Goal: Information Seeking & Learning: Learn about a topic

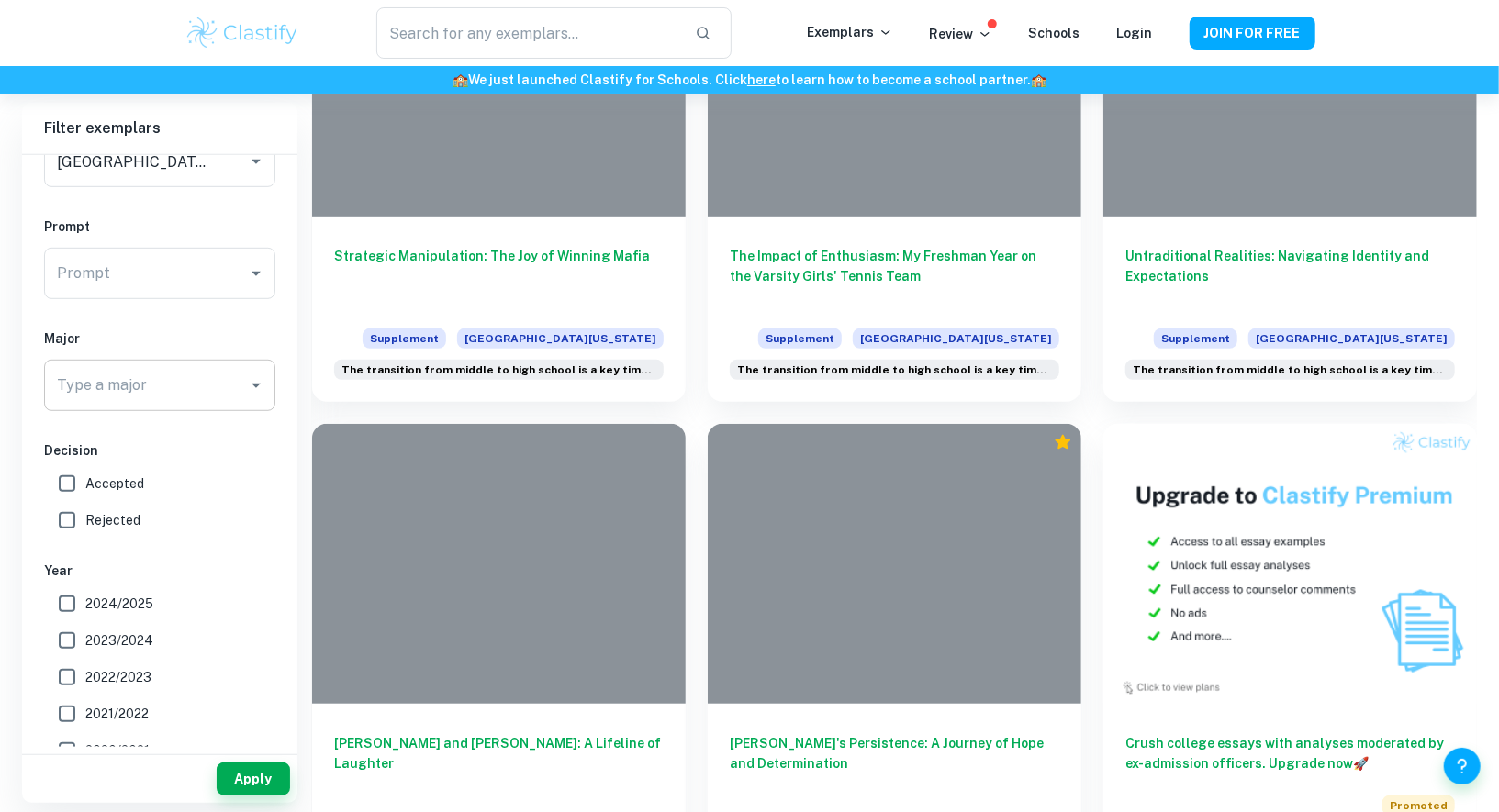
scroll to position [297, 0]
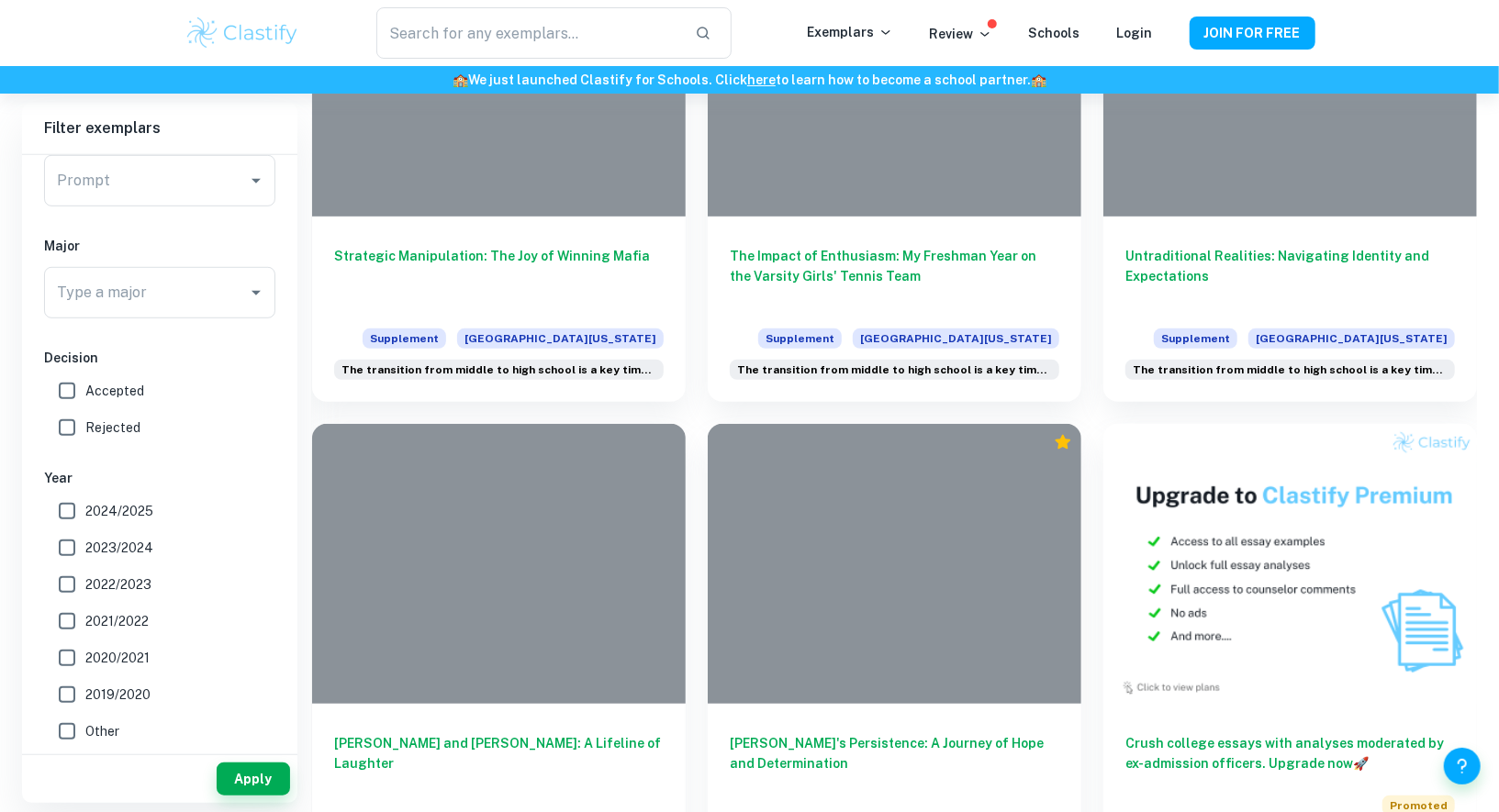
click at [117, 507] on span "2024/2025" at bounding box center [119, 510] width 68 height 20
click at [85, 507] on input "2024/2025" at bounding box center [66, 511] width 37 height 37
checkbox input "true"
click at [106, 389] on span "Accepted" at bounding box center [115, 390] width 59 height 20
click at [85, 389] on input "Accepted" at bounding box center [66, 391] width 37 height 37
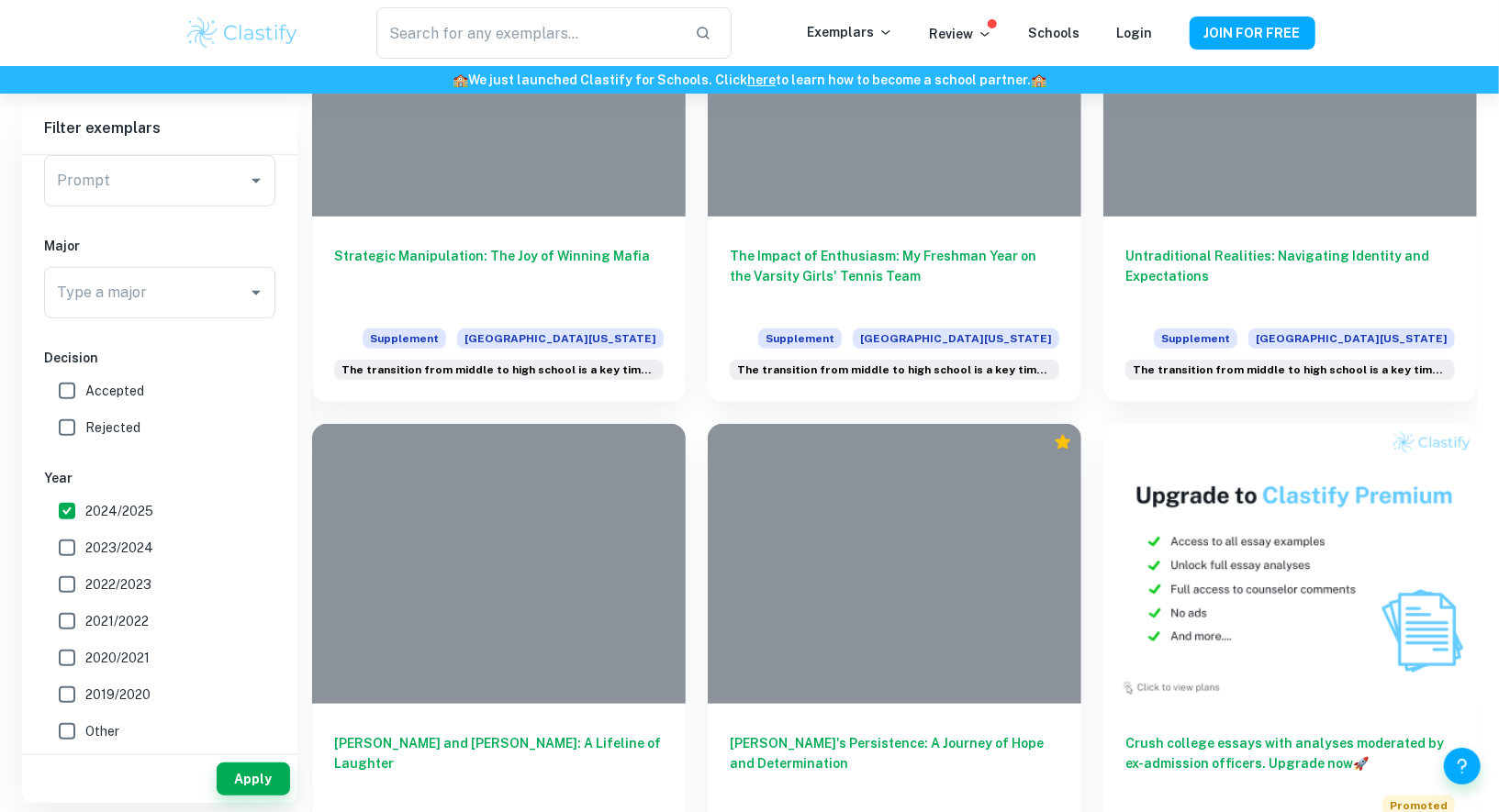
checkbox input "true"
click at [253, 771] on button "Apply" at bounding box center [254, 779] width 74 height 33
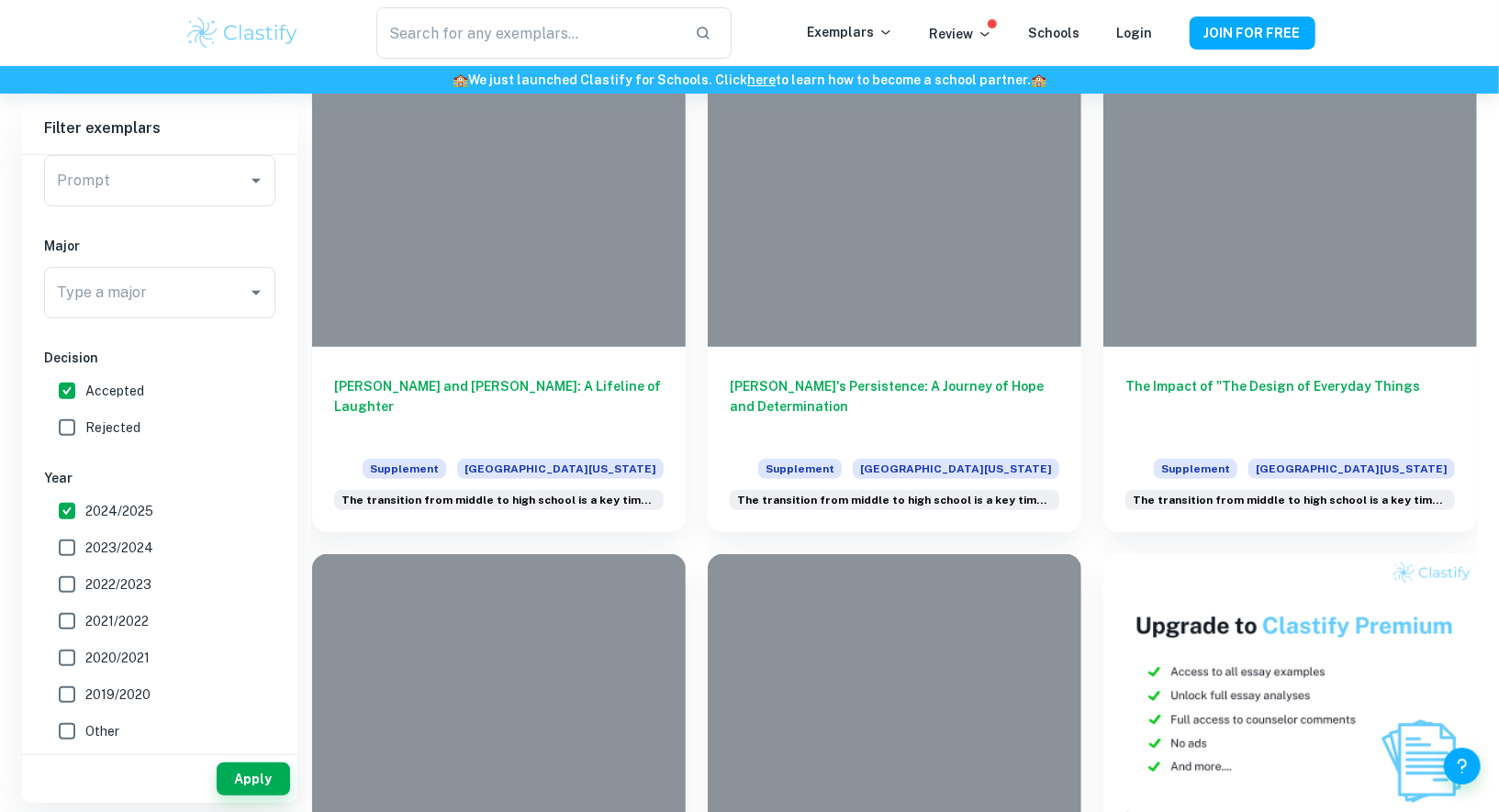
scroll to position [457, 0]
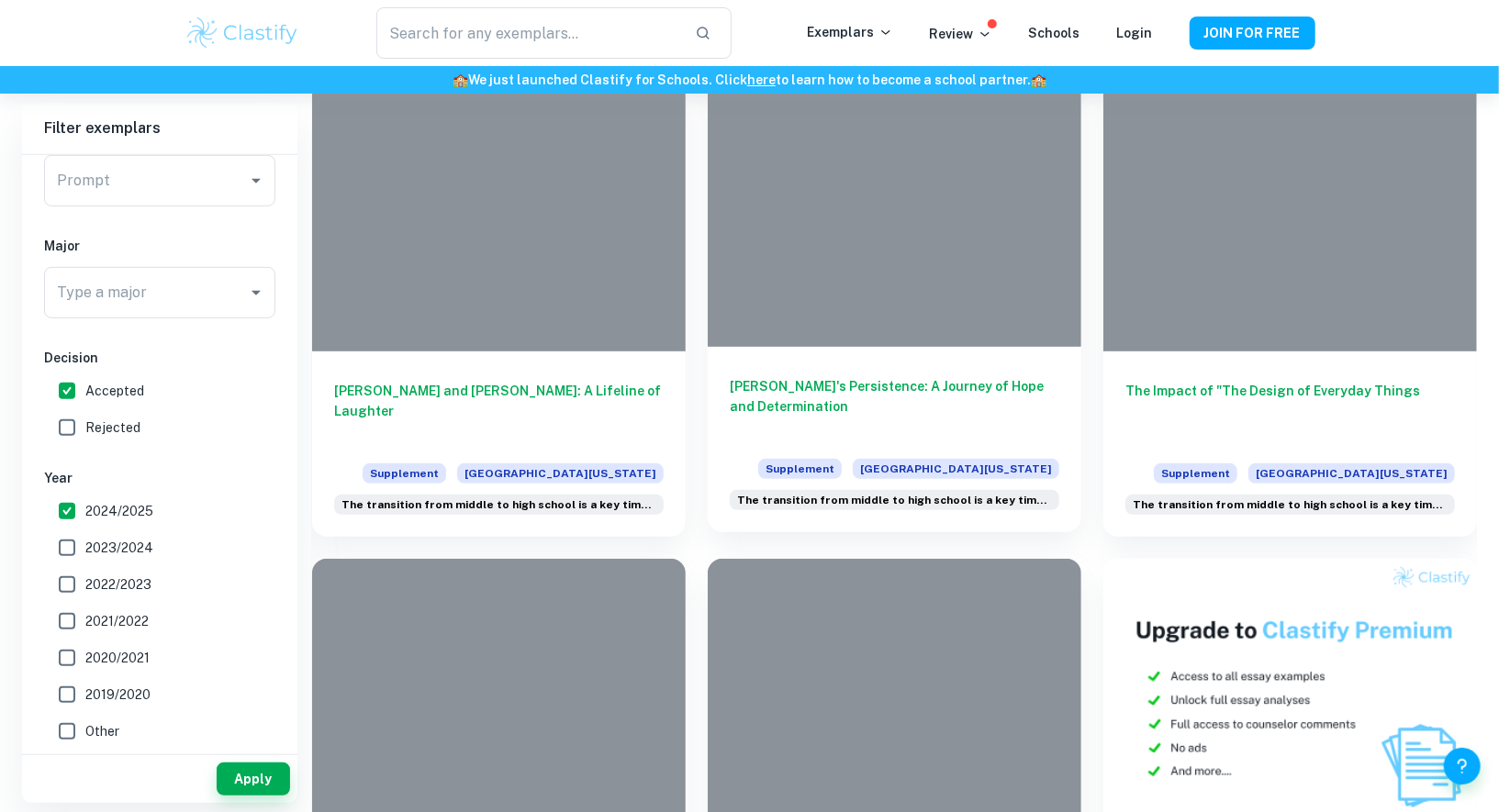
click at [787, 350] on div "[PERSON_NAME]'s Persistence: A Journey of Hope and Determination Supplement Uni…" at bounding box center [894, 439] width 374 height 185
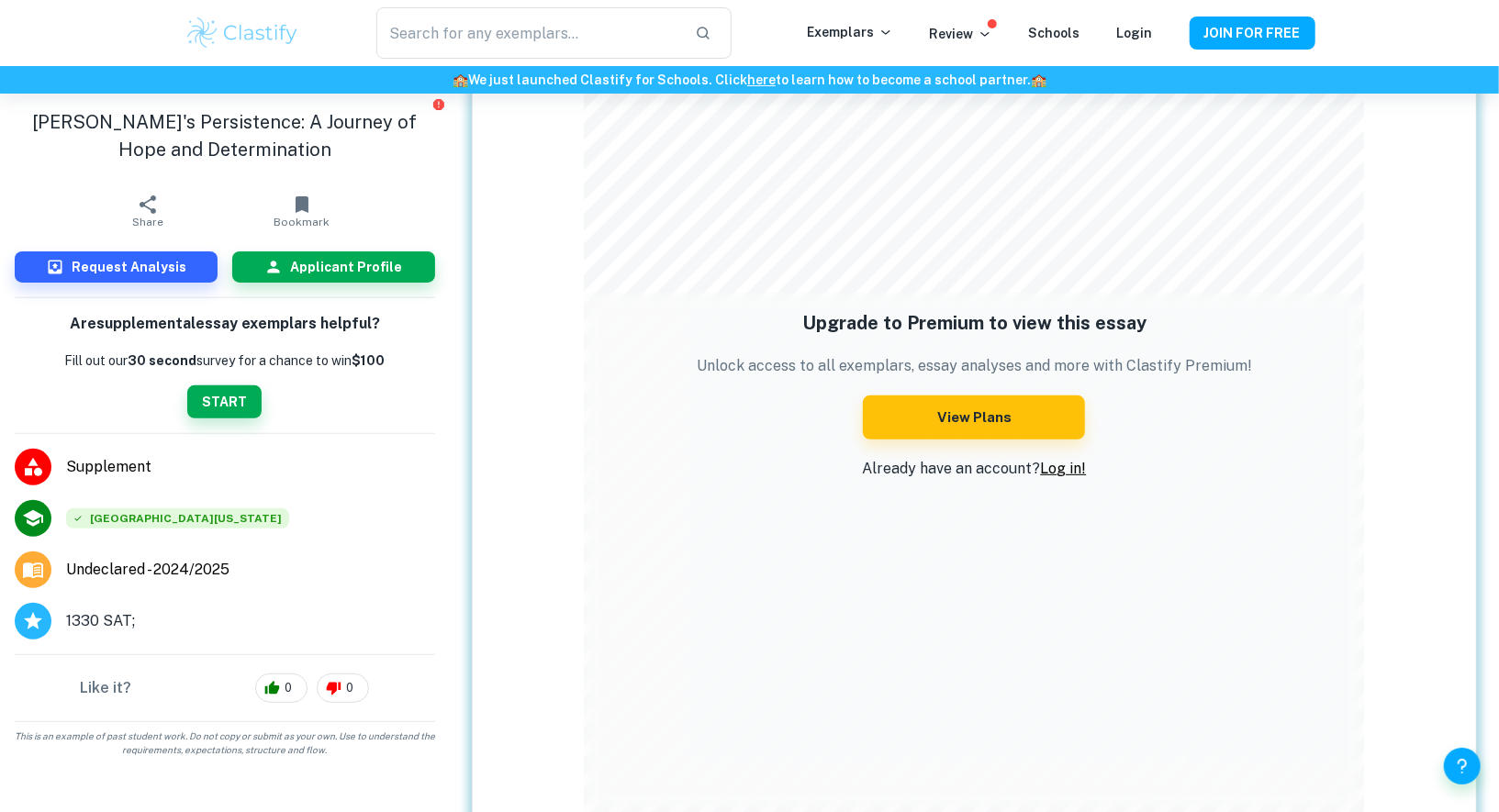
scroll to position [278, 0]
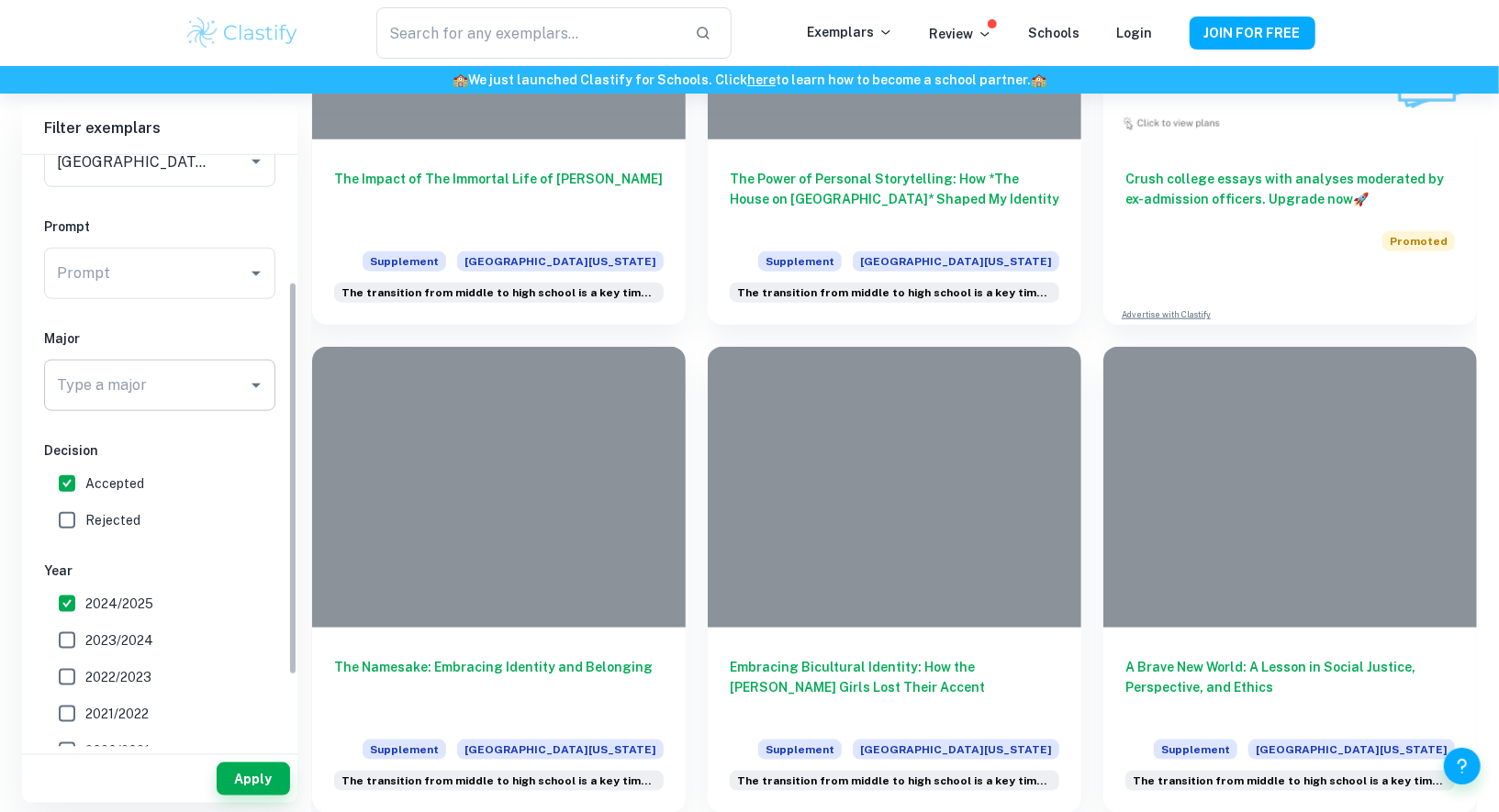
scroll to position [205, 0]
click at [162, 376] on input "Type a major" at bounding box center [146, 384] width 187 height 35
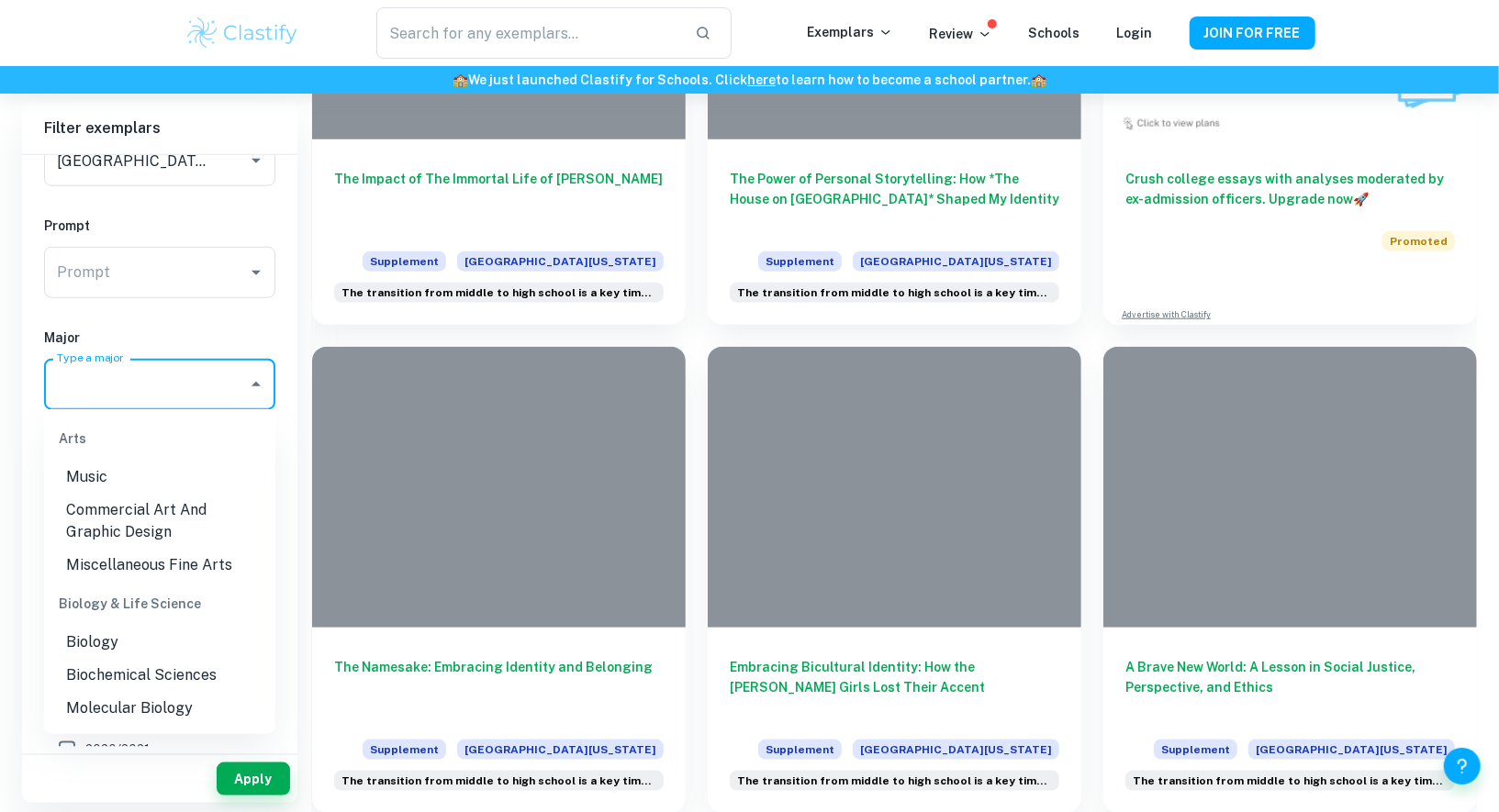
click at [211, 380] on input "Type a major" at bounding box center [146, 384] width 187 height 35
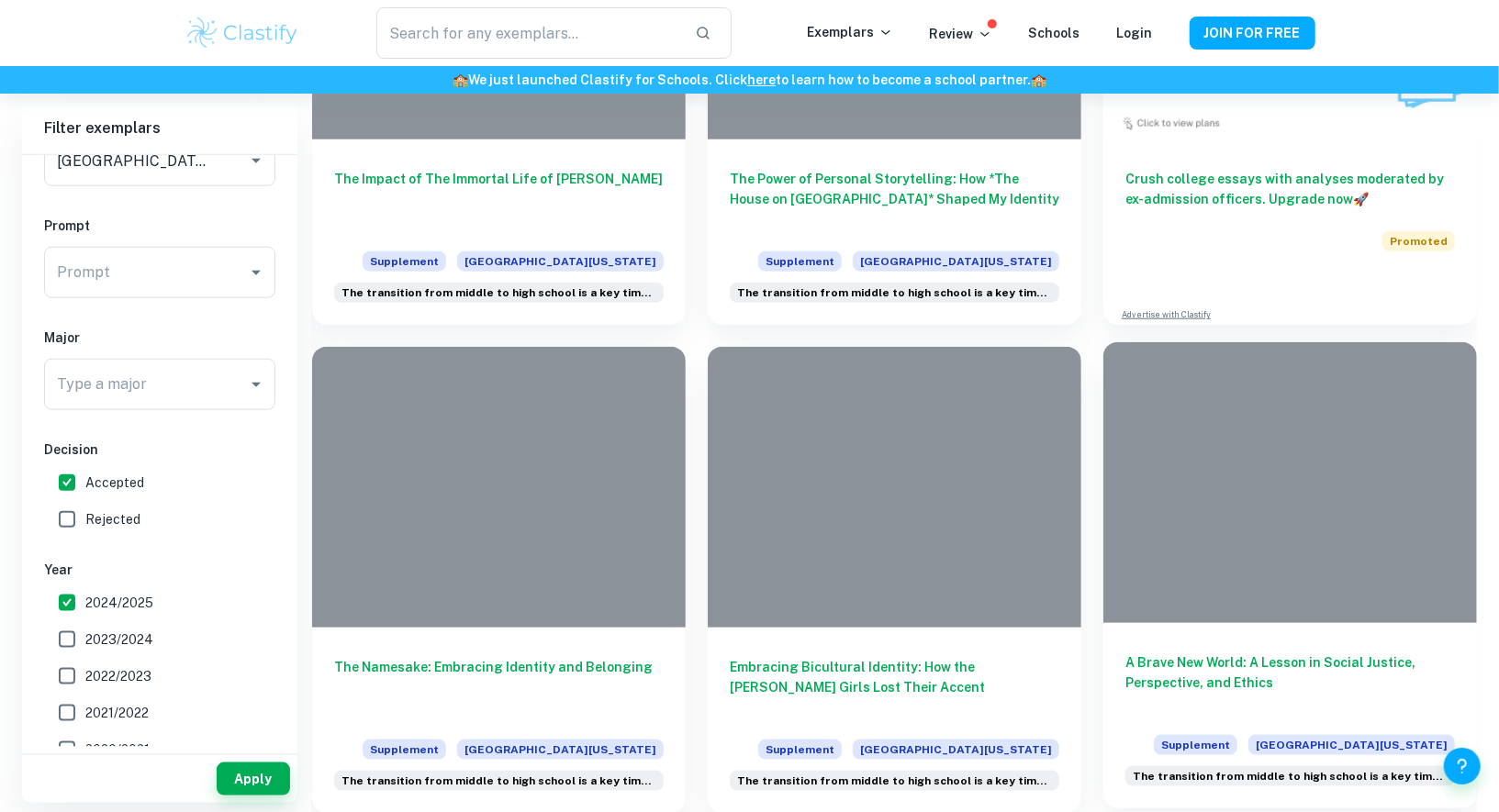
click at [1297, 537] on div at bounding box center [1290, 483] width 374 height 280
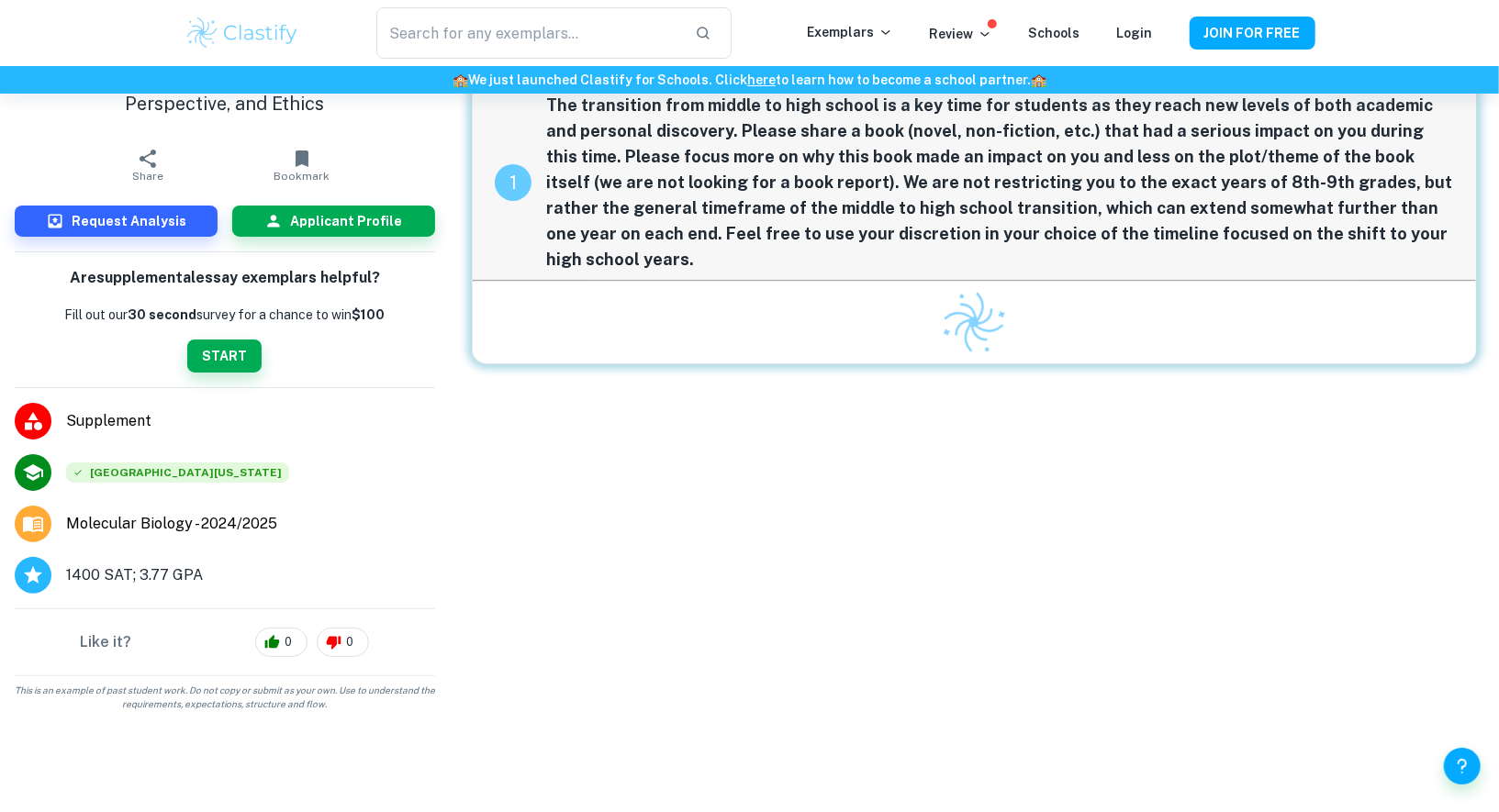
scroll to position [51, 0]
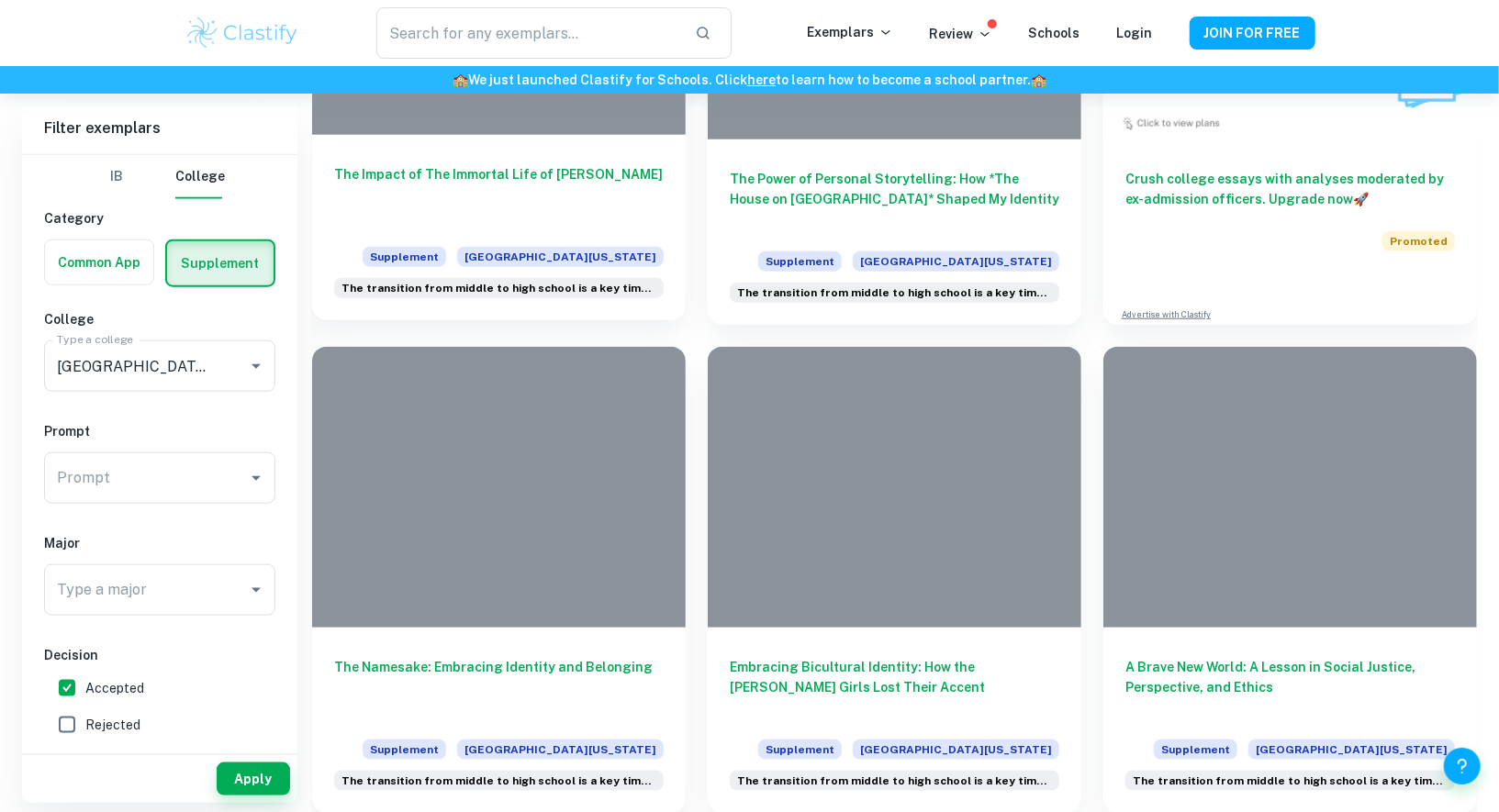
scroll to position [669, 0]
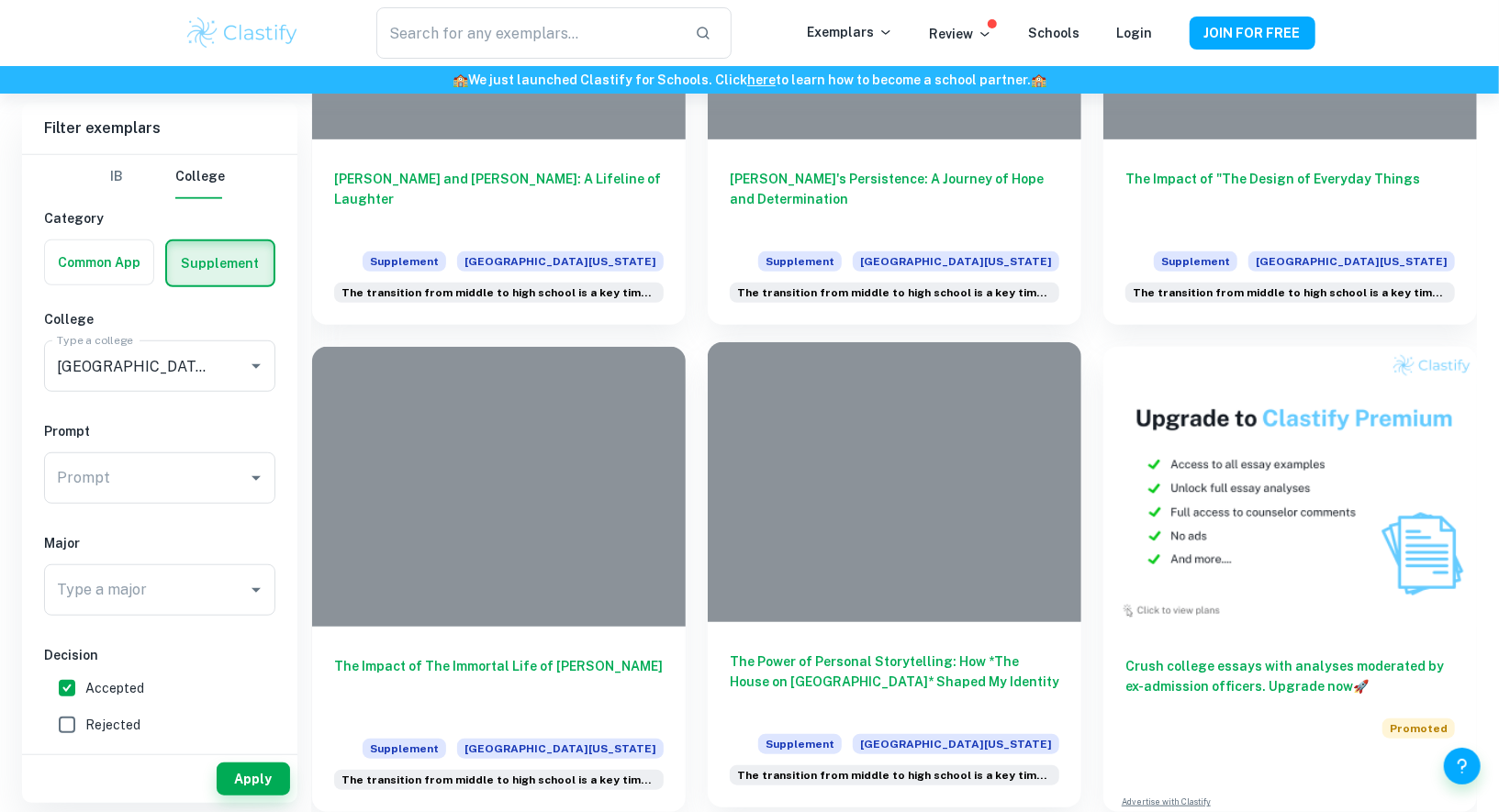
click at [782, 513] on div at bounding box center [894, 483] width 374 height 280
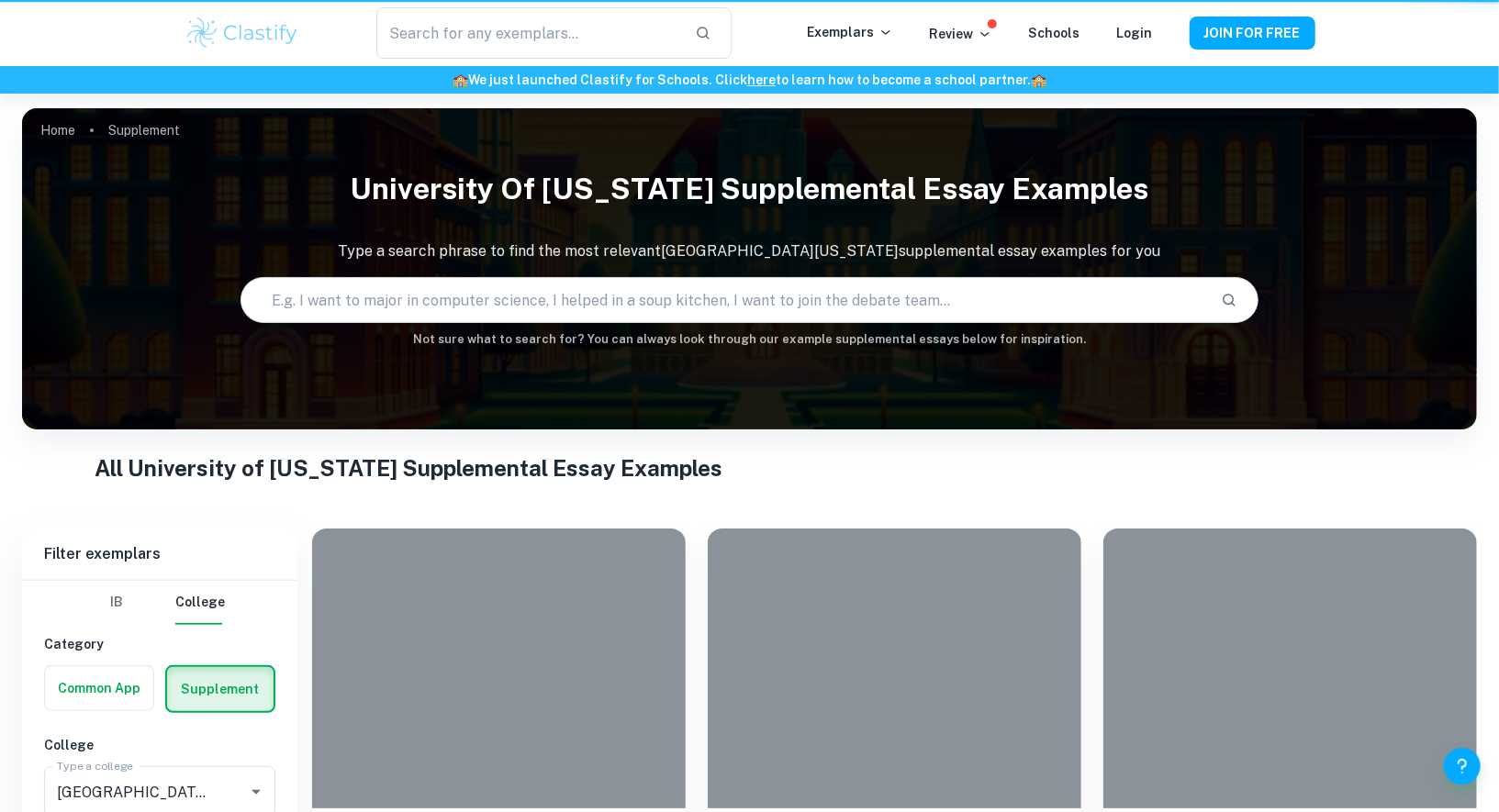
scroll to position [669, 0]
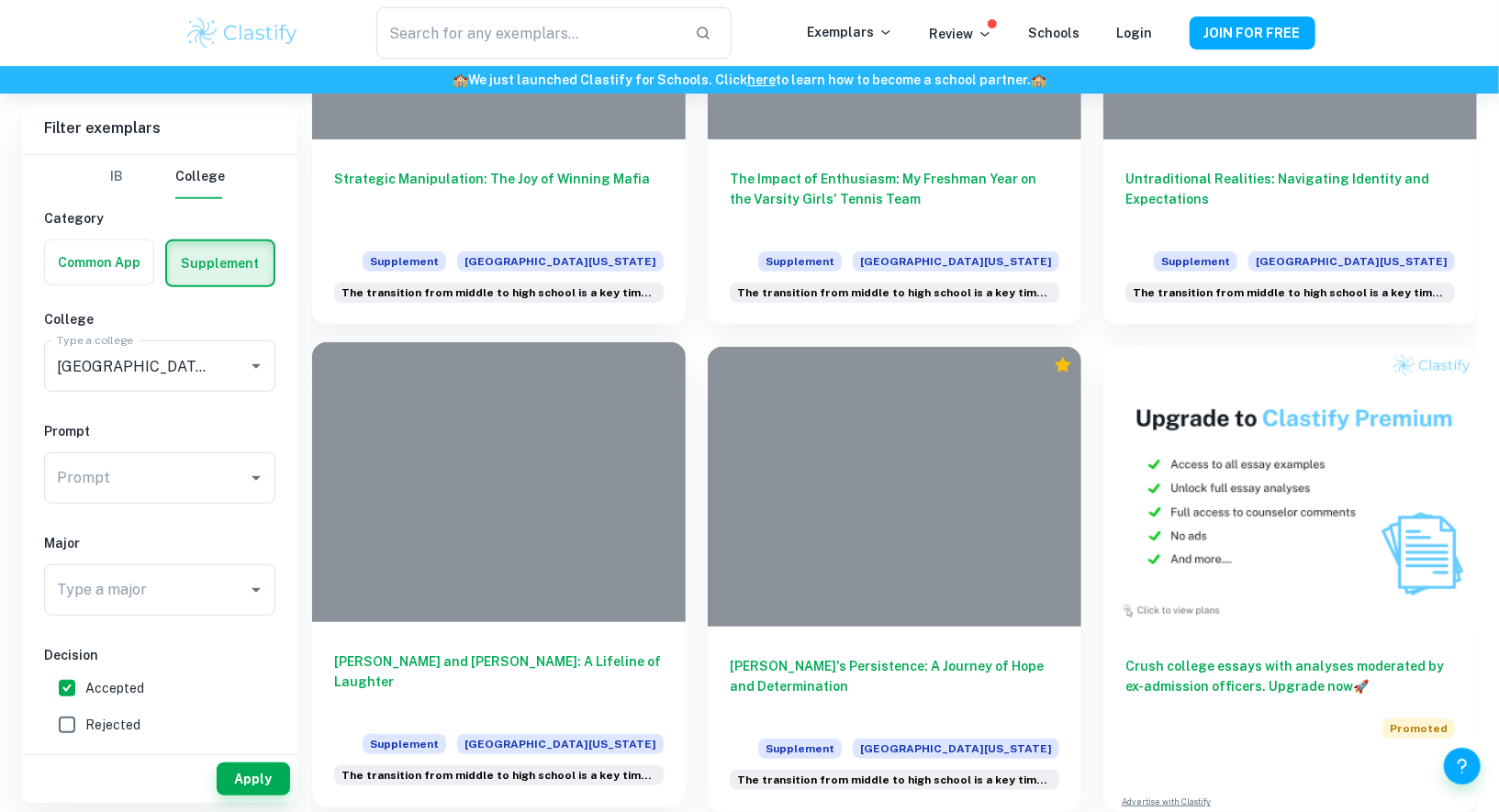
click at [558, 540] on div at bounding box center [499, 483] width 374 height 280
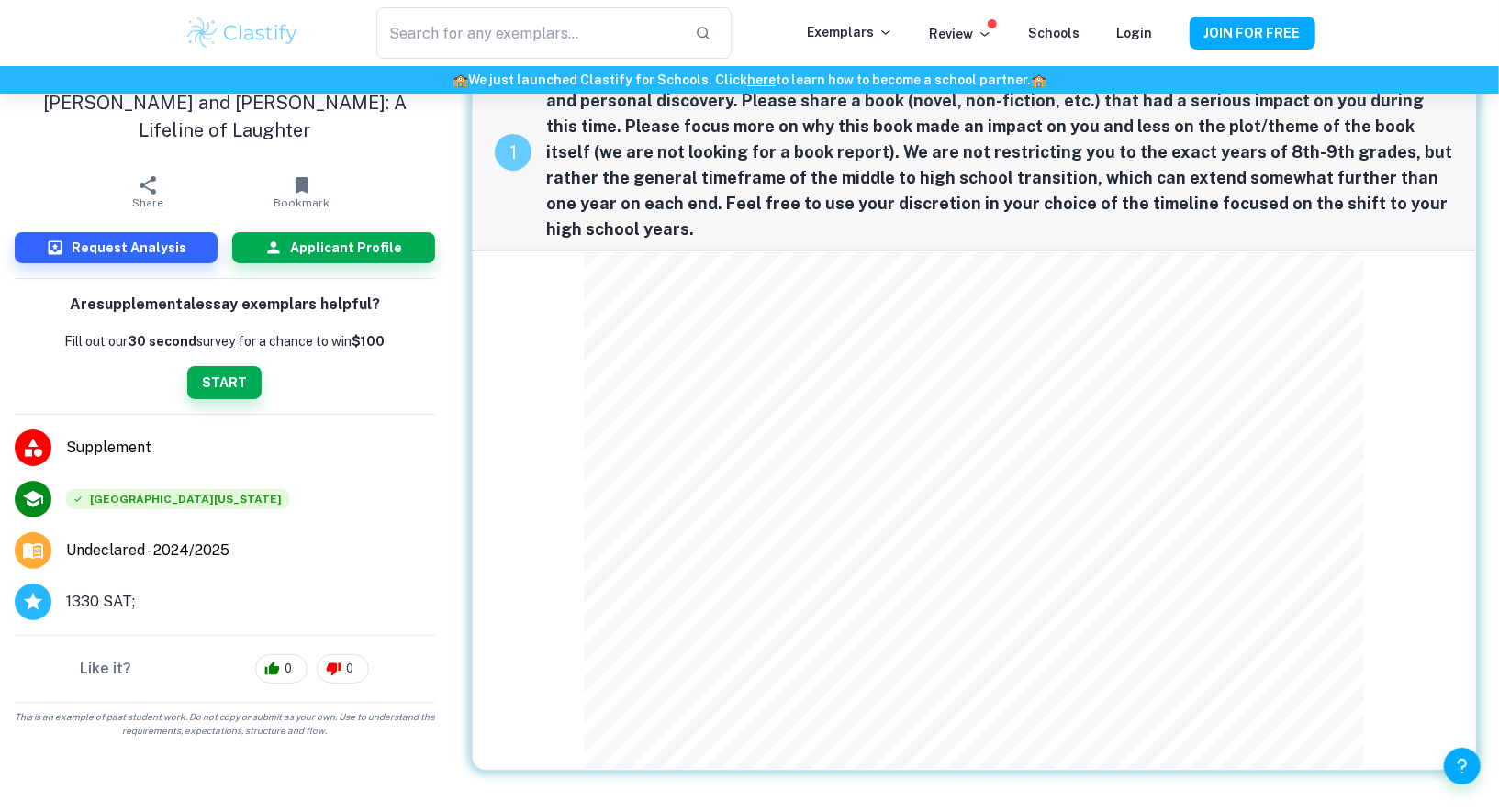
scroll to position [89, 0]
